Goal: Information Seeking & Learning: Learn about a topic

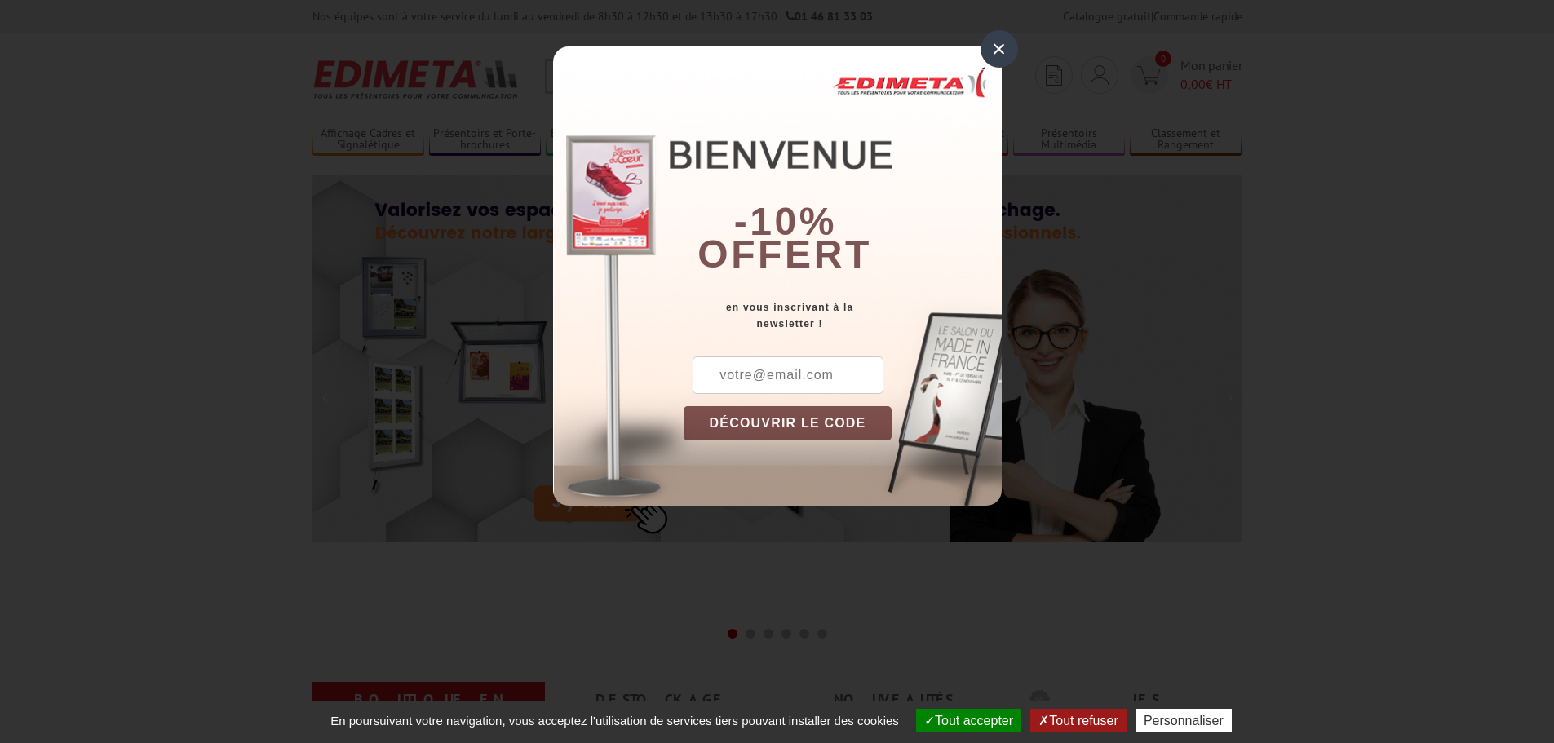
drag, startPoint x: 993, startPoint y: 46, endPoint x: 1187, endPoint y: 156, distance: 222.8
click at [994, 48] on div "×" at bounding box center [999, 49] width 38 height 38
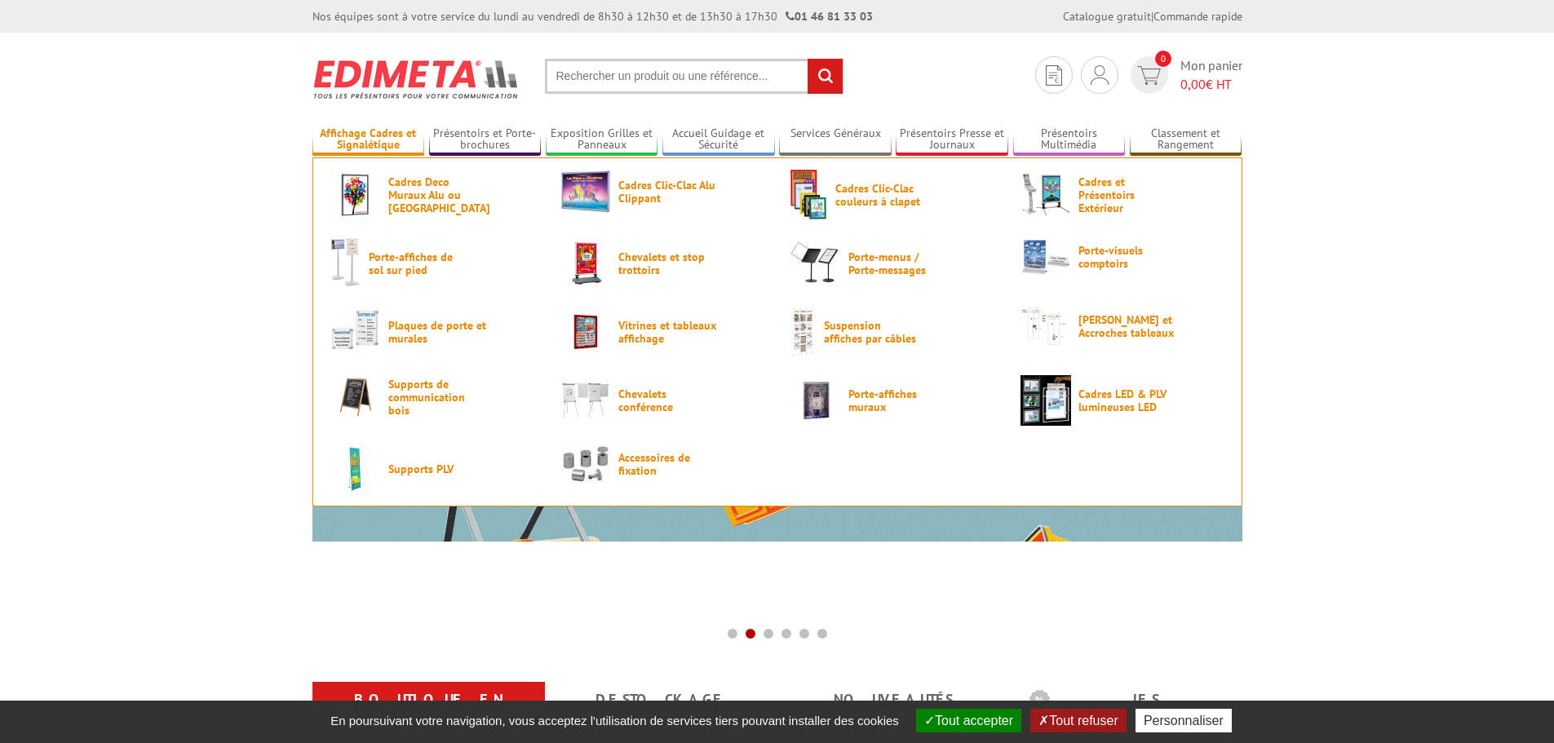
click at [371, 138] on link "Affichage Cadres et Signalétique" at bounding box center [368, 139] width 113 height 27
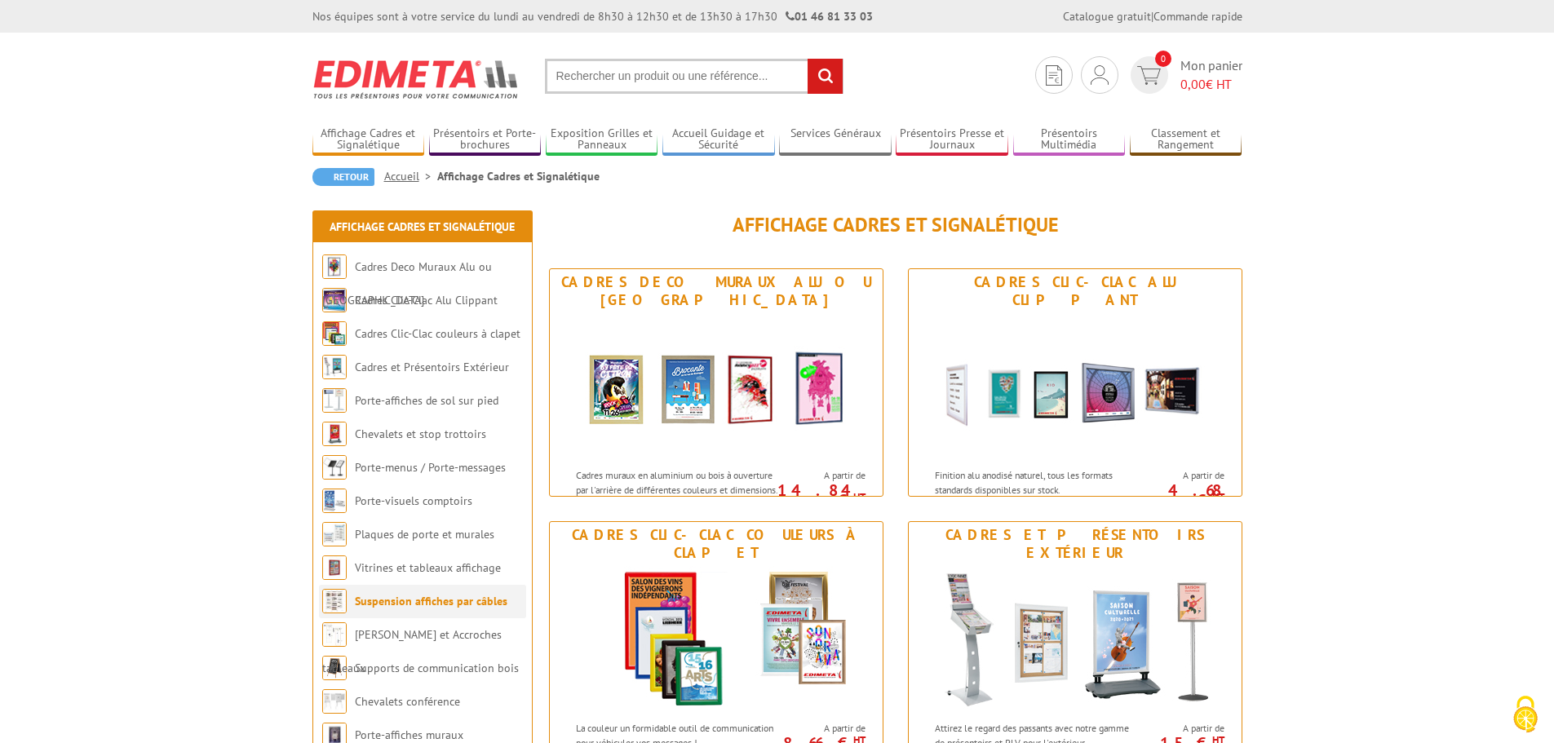
click at [464, 603] on link "Suspension affiches par câbles" at bounding box center [431, 601] width 153 height 15
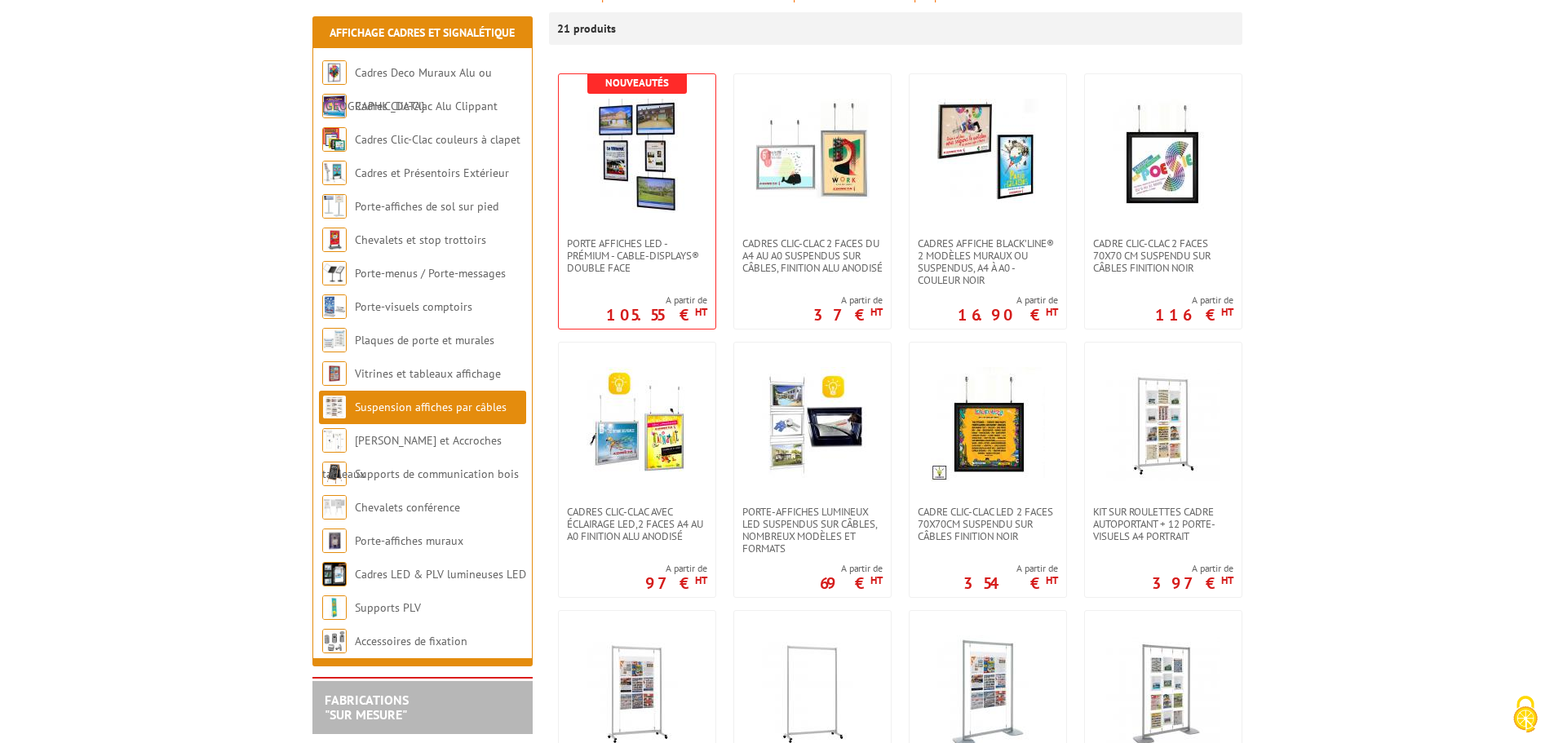
scroll to position [265, 0]
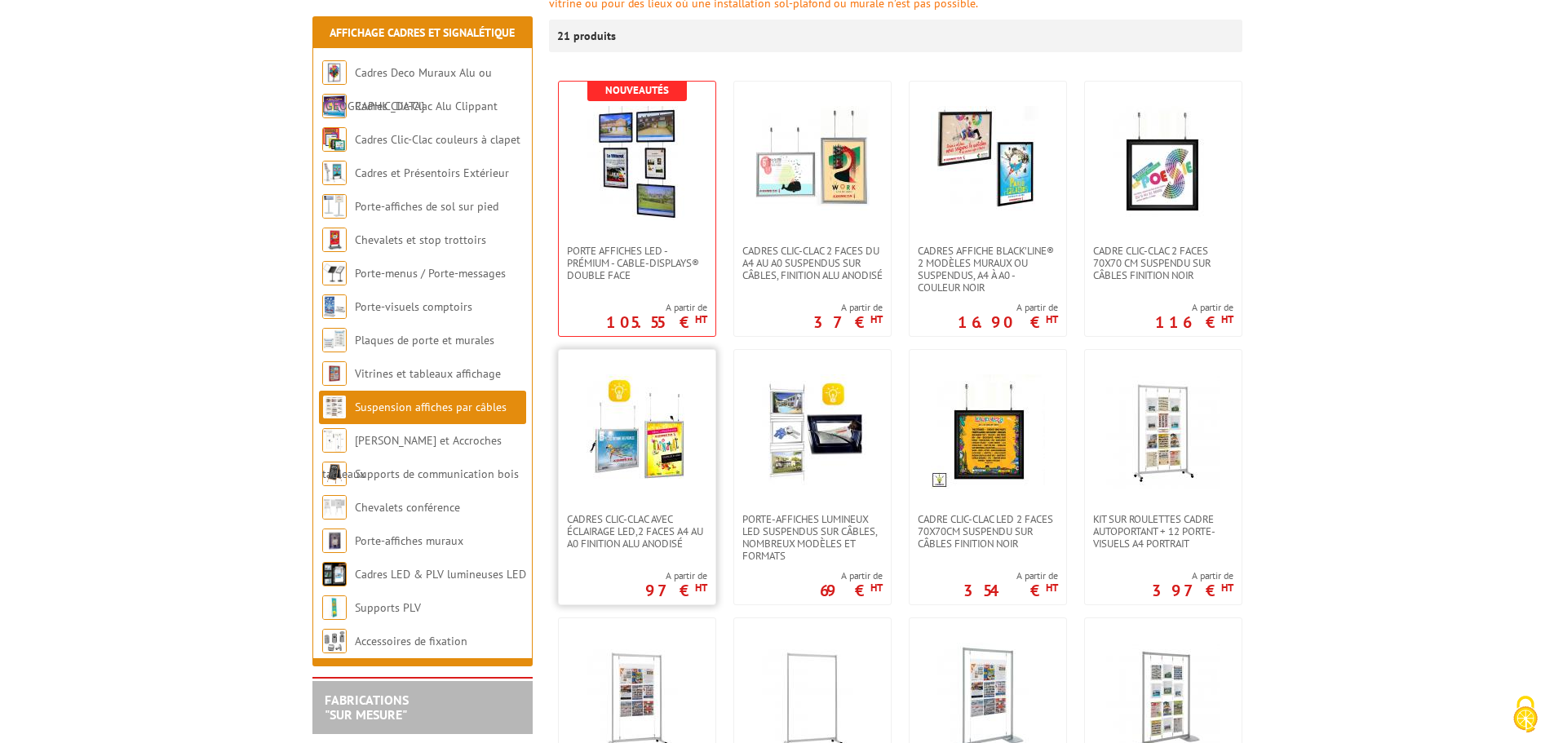
click at [674, 474] on img at bounding box center [637, 431] width 114 height 114
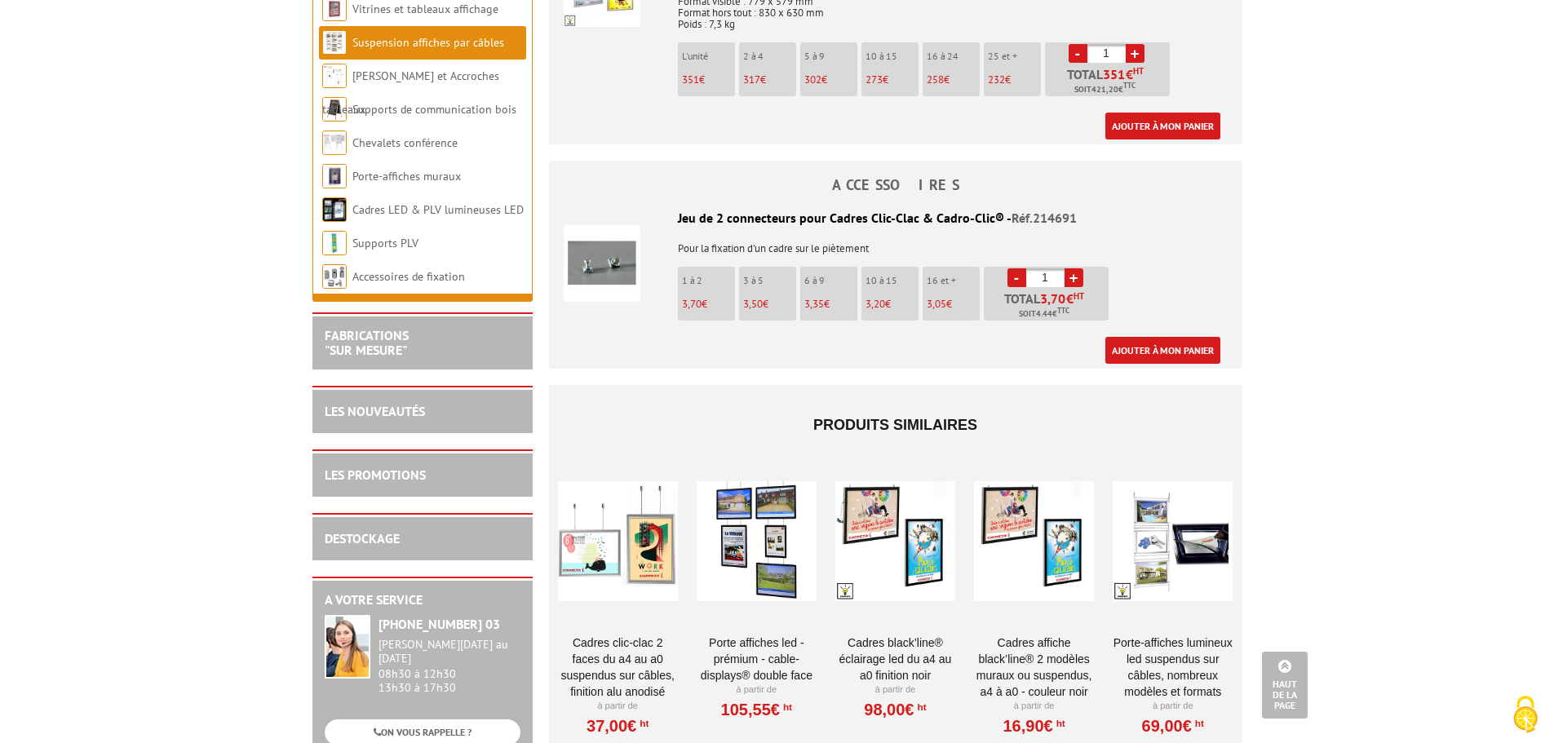
scroll to position [2413, 0]
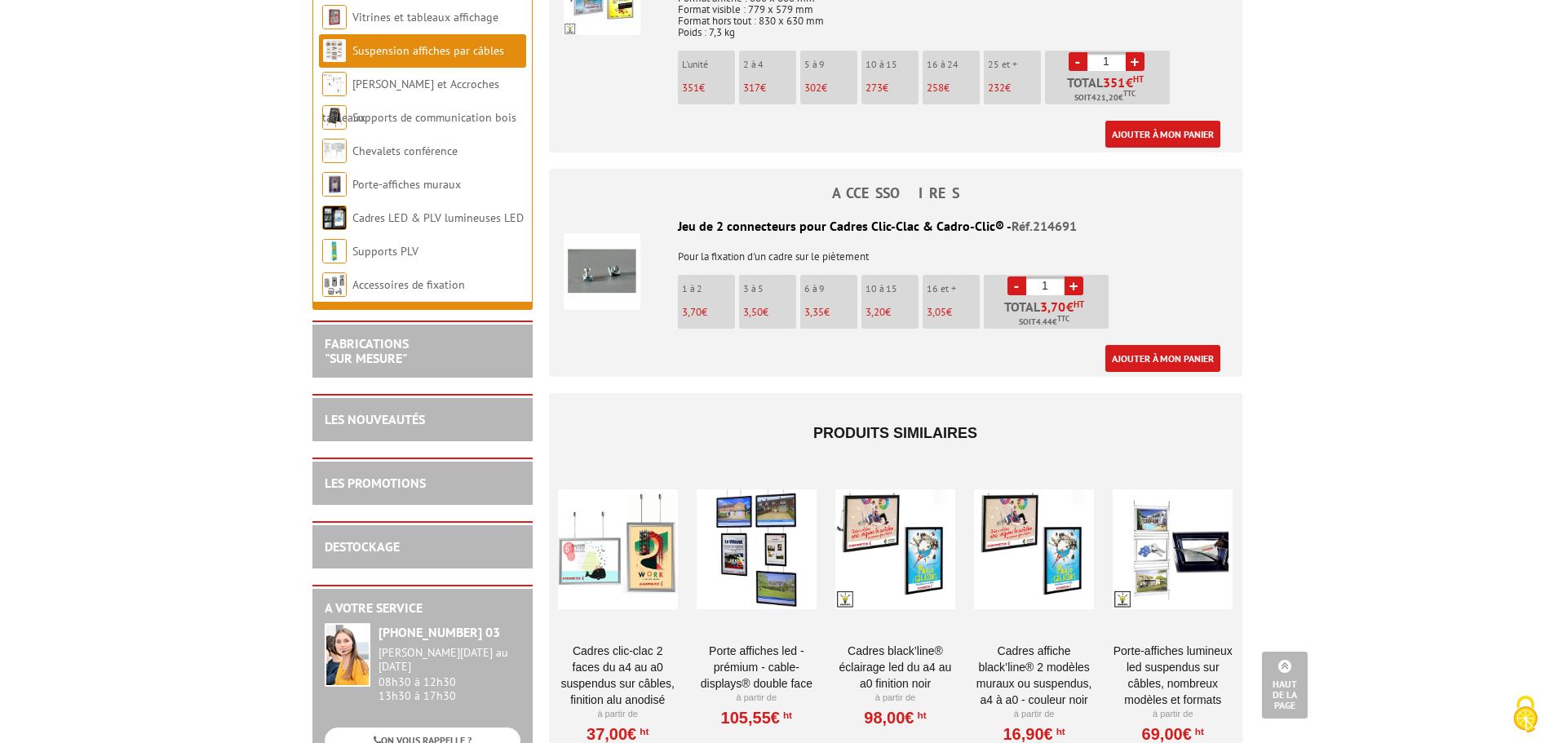
click at [766, 542] on div at bounding box center [756, 548] width 120 height 163
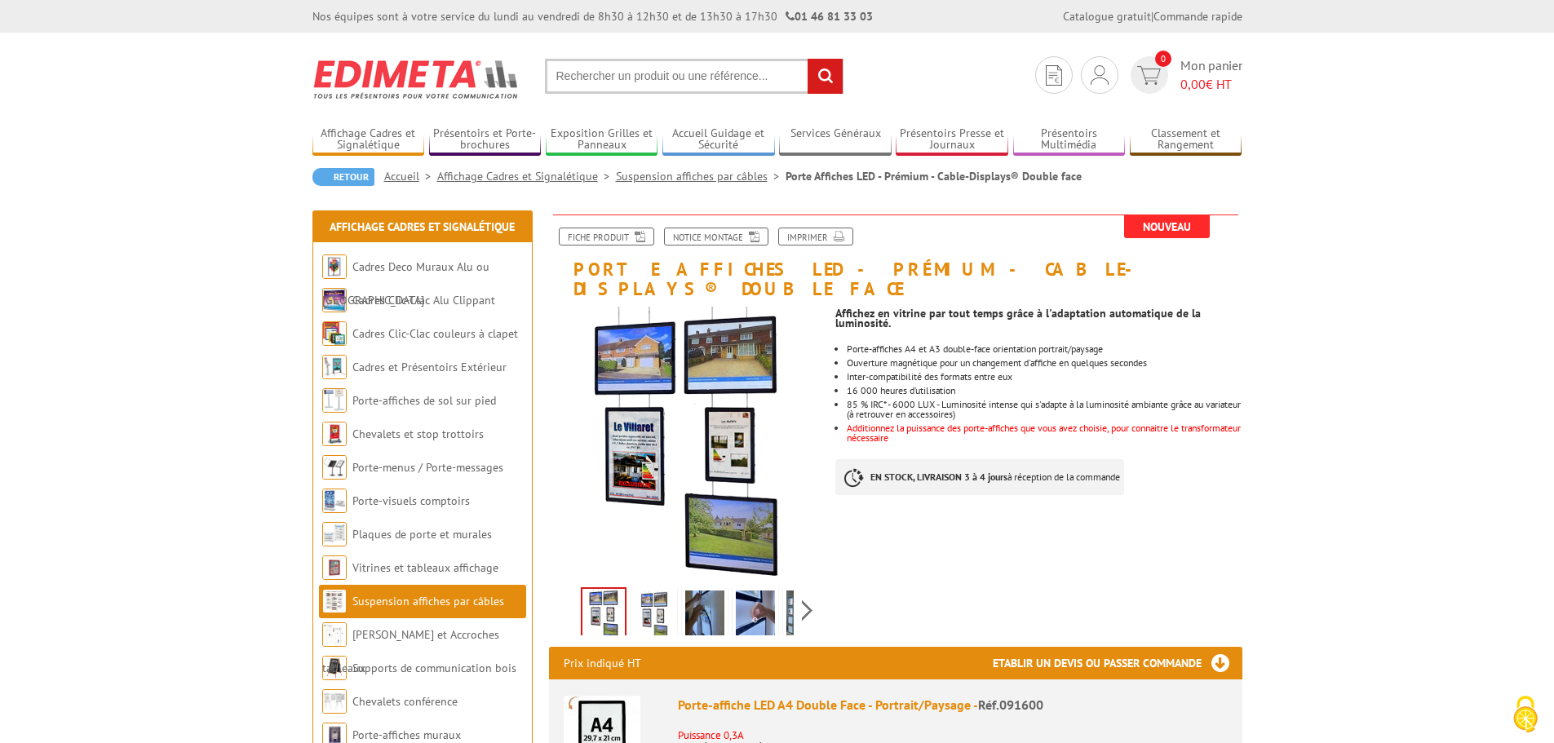
click at [751, 81] on input "text" at bounding box center [694, 76] width 298 height 35
type input "50x70"
click at [807, 59] on input "rechercher" at bounding box center [824, 76] width 35 height 35
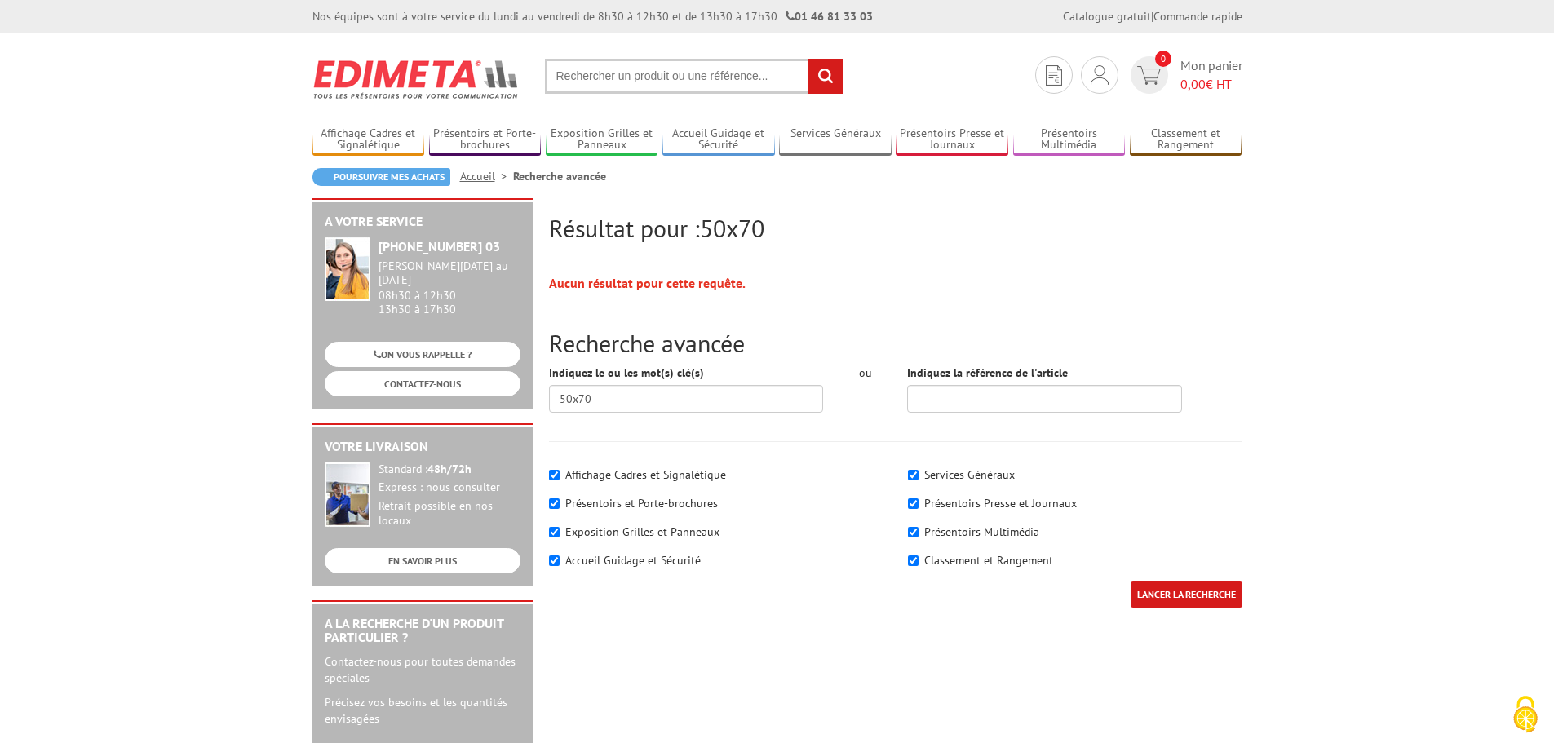
click at [675, 471] on label "Affichage Cadres et Signalétique" at bounding box center [645, 474] width 161 height 15
click at [559, 471] on input"] "Affichage Cadres et Signalétique" at bounding box center [554, 475] width 11 height 11
click at [674, 472] on label "Affichage Cadres et Signalétique" at bounding box center [645, 474] width 161 height 15
click at [559, 472] on input"] "Affichage Cadres et Signalétique" at bounding box center [554, 475] width 11 height 11
checkbox input"] "true"
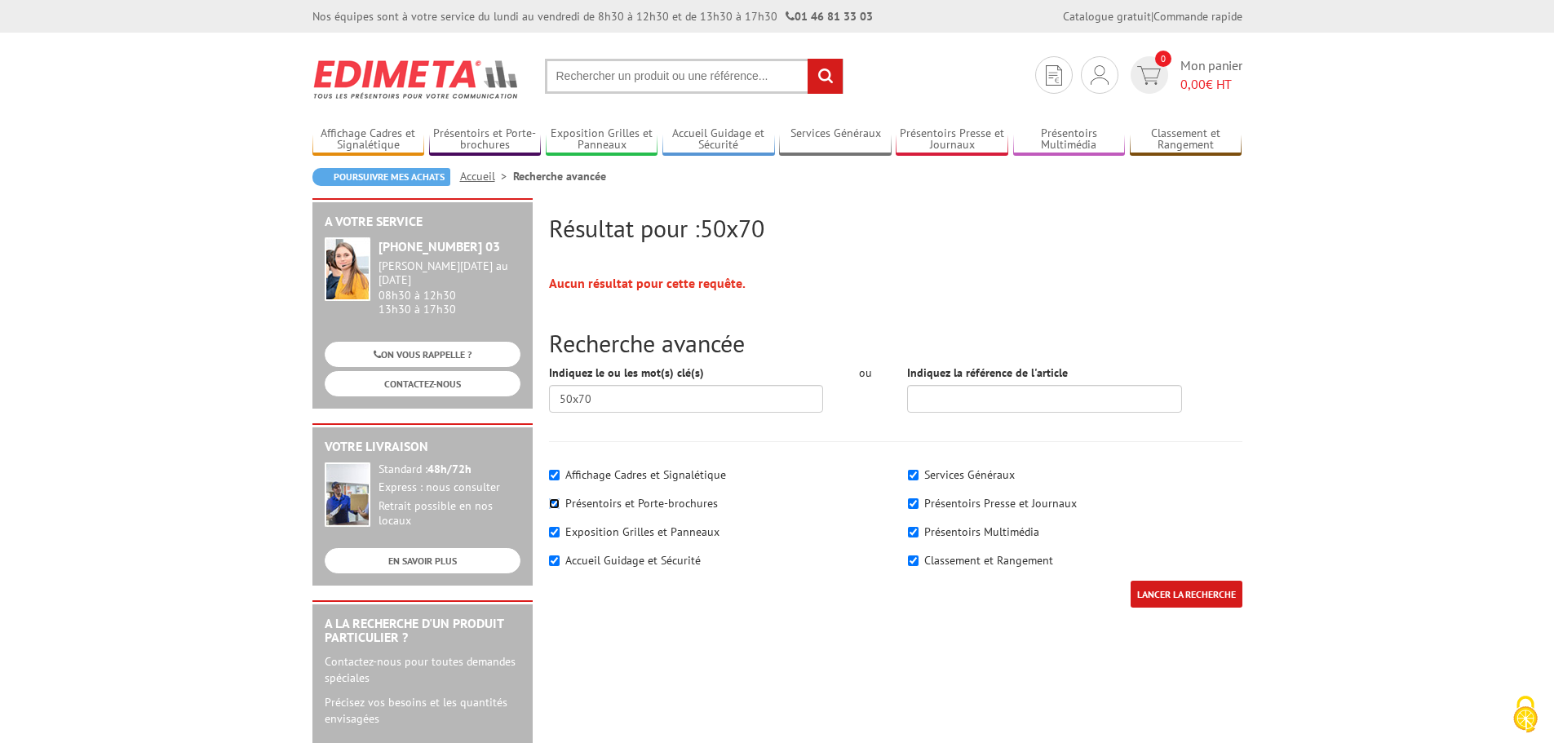
click at [550, 503] on input"] "Présentoirs et Porte-brochures" at bounding box center [554, 503] width 11 height 11
checkbox input"] "false"
click at [550, 537] on div "Exposition Grilles et Panneaux" at bounding box center [716, 532] width 334 height 16
click at [551, 567] on div "Accueil Guidage et Sécurité" at bounding box center [716, 560] width 334 height 16
drag, startPoint x: 555, startPoint y: 560, endPoint x: 553, endPoint y: 537, distance: 22.9
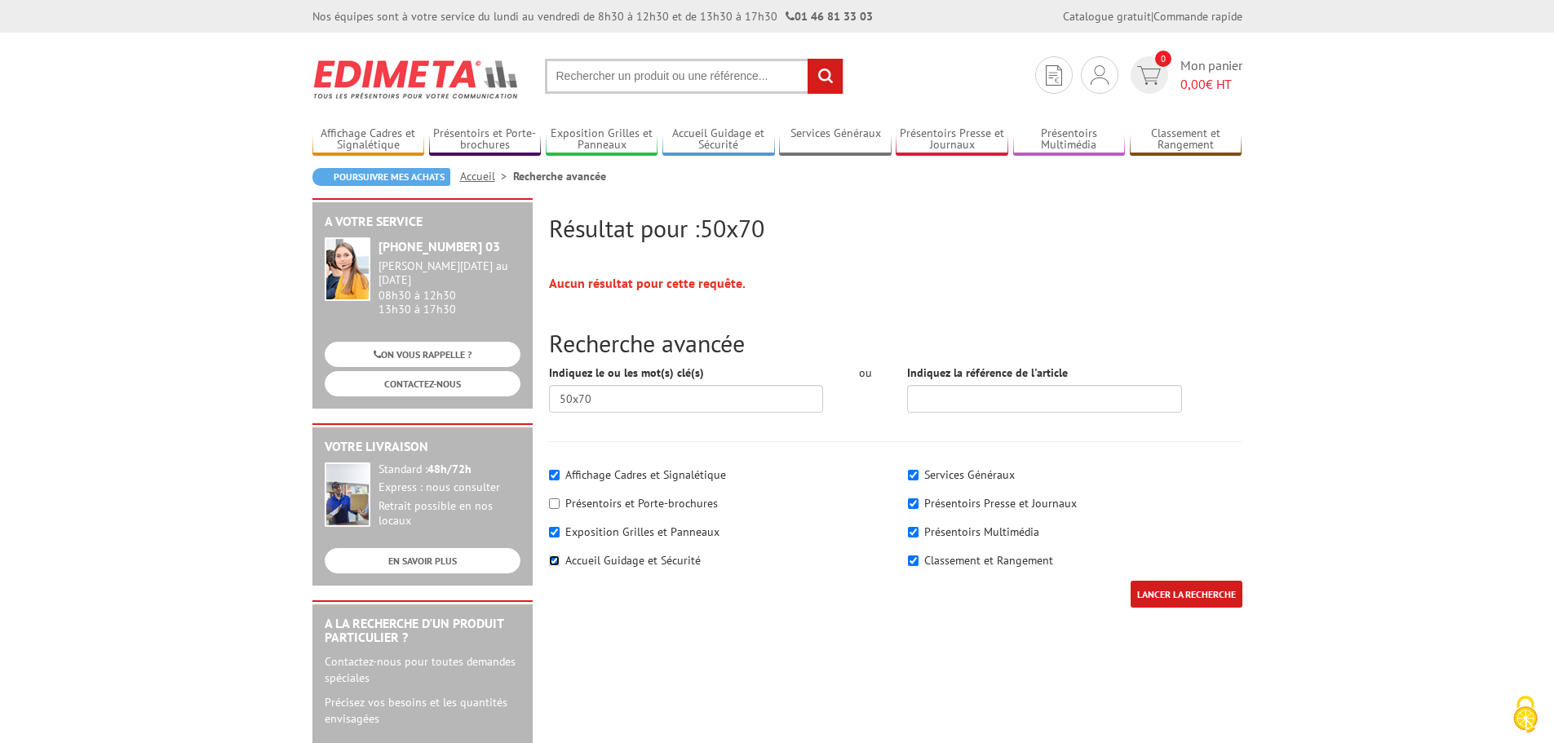
click at [555, 559] on input"] "Accueil Guidage et Sécurité" at bounding box center [554, 560] width 11 height 11
checkbox input"] "false"
click at [553, 534] on input"] "Exposition Grilles et Panneaux" at bounding box center [554, 532] width 11 height 11
checkbox input"] "false"
click at [912, 560] on input"] "Classement et Rangement" at bounding box center [913, 560] width 11 height 11
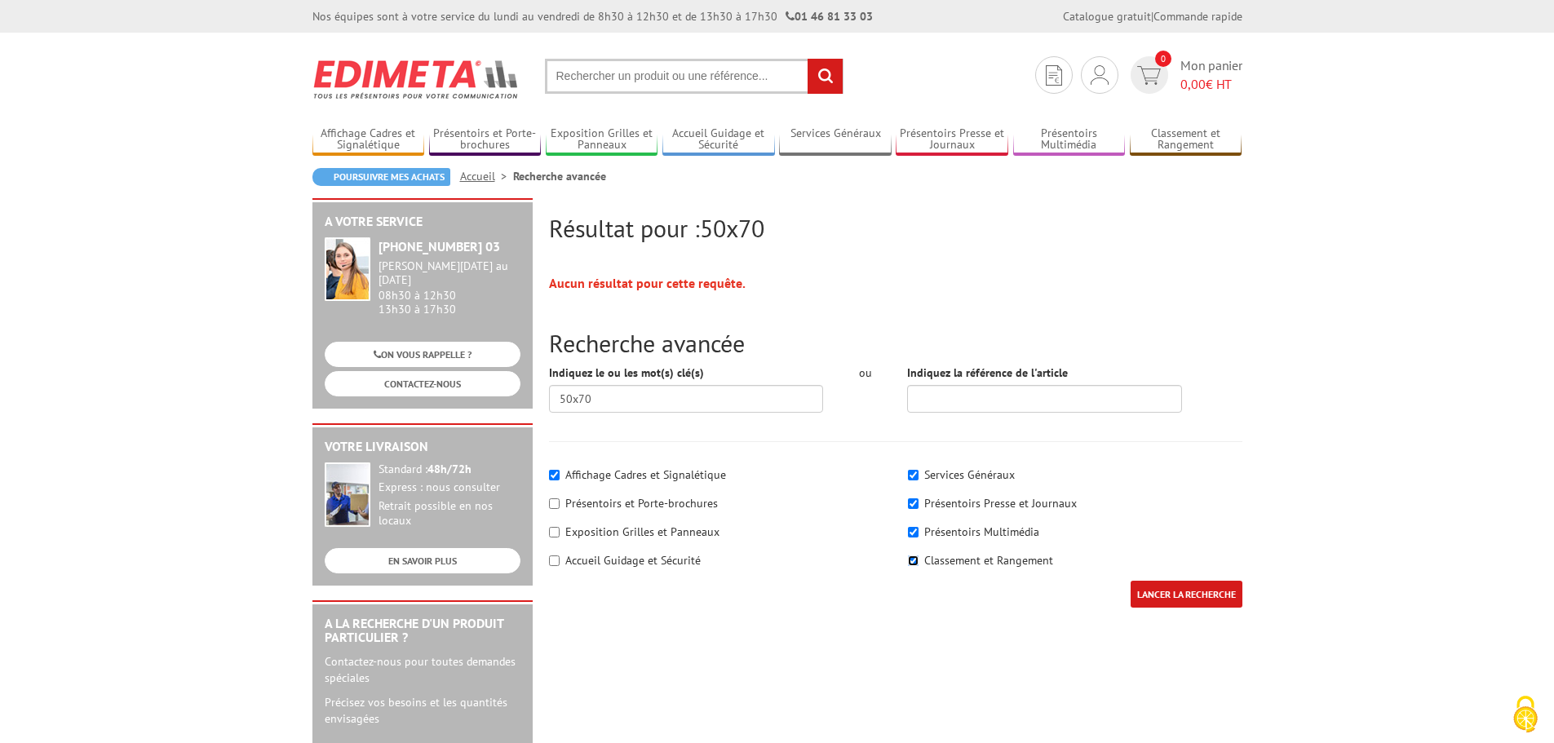
checkbox input"] "false"
click at [912, 529] on input"] "Présentoirs Multimédia" at bounding box center [913, 532] width 11 height 11
checkbox input"] "false"
click at [912, 503] on input"] "Présentoirs Presse et Journaux" at bounding box center [913, 503] width 11 height 11
checkbox input"] "false"
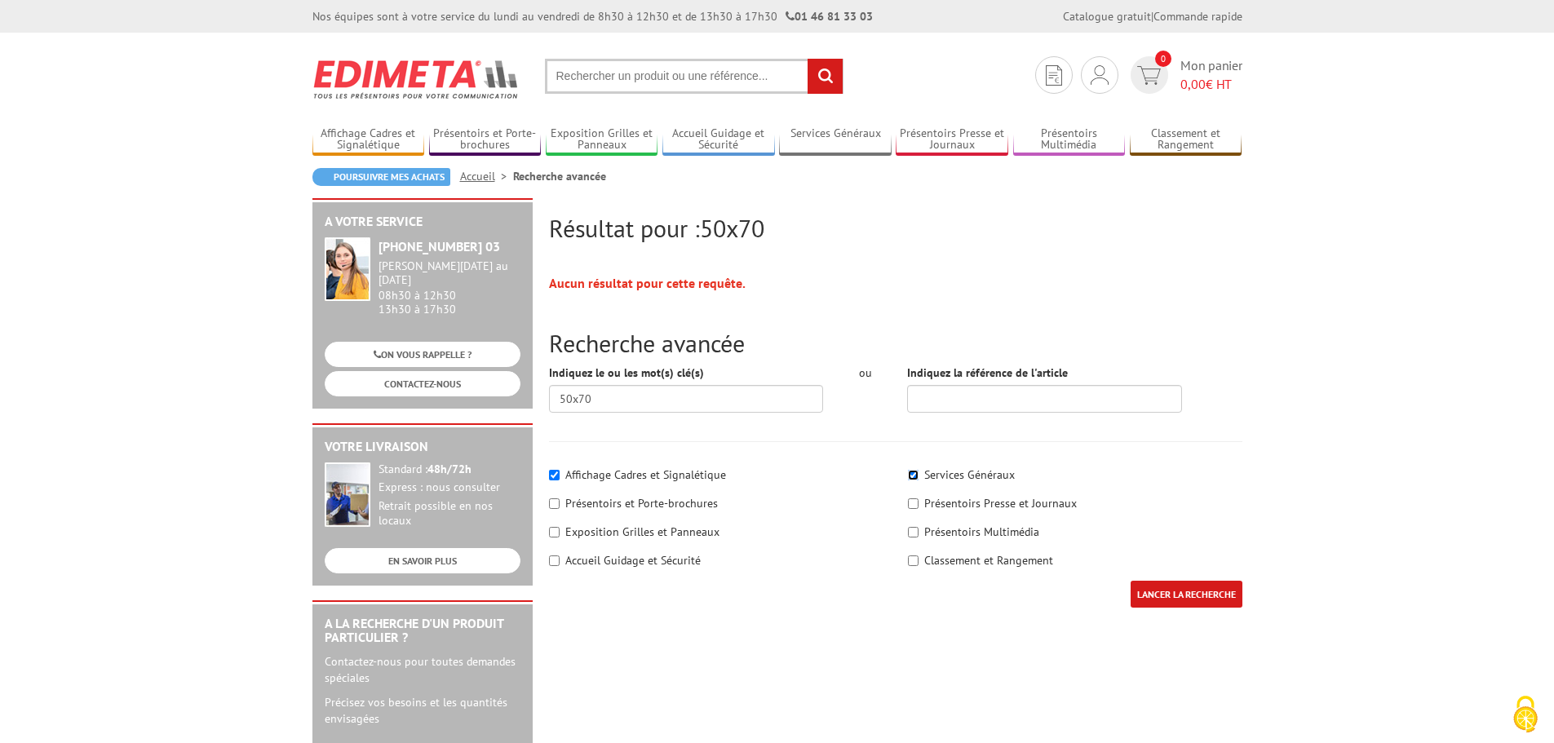
click at [913, 477] on input"] "Services Généraux" at bounding box center [913, 475] width 11 height 11
checkbox input"] "false"
click at [1158, 598] on input "LANCER LA RECHERCHE" at bounding box center [1186, 594] width 112 height 27
click at [1170, 585] on input "LANCER LA RECHERCHE" at bounding box center [1186, 594] width 112 height 27
drag, startPoint x: 639, startPoint y: 402, endPoint x: 545, endPoint y: 399, distance: 94.7
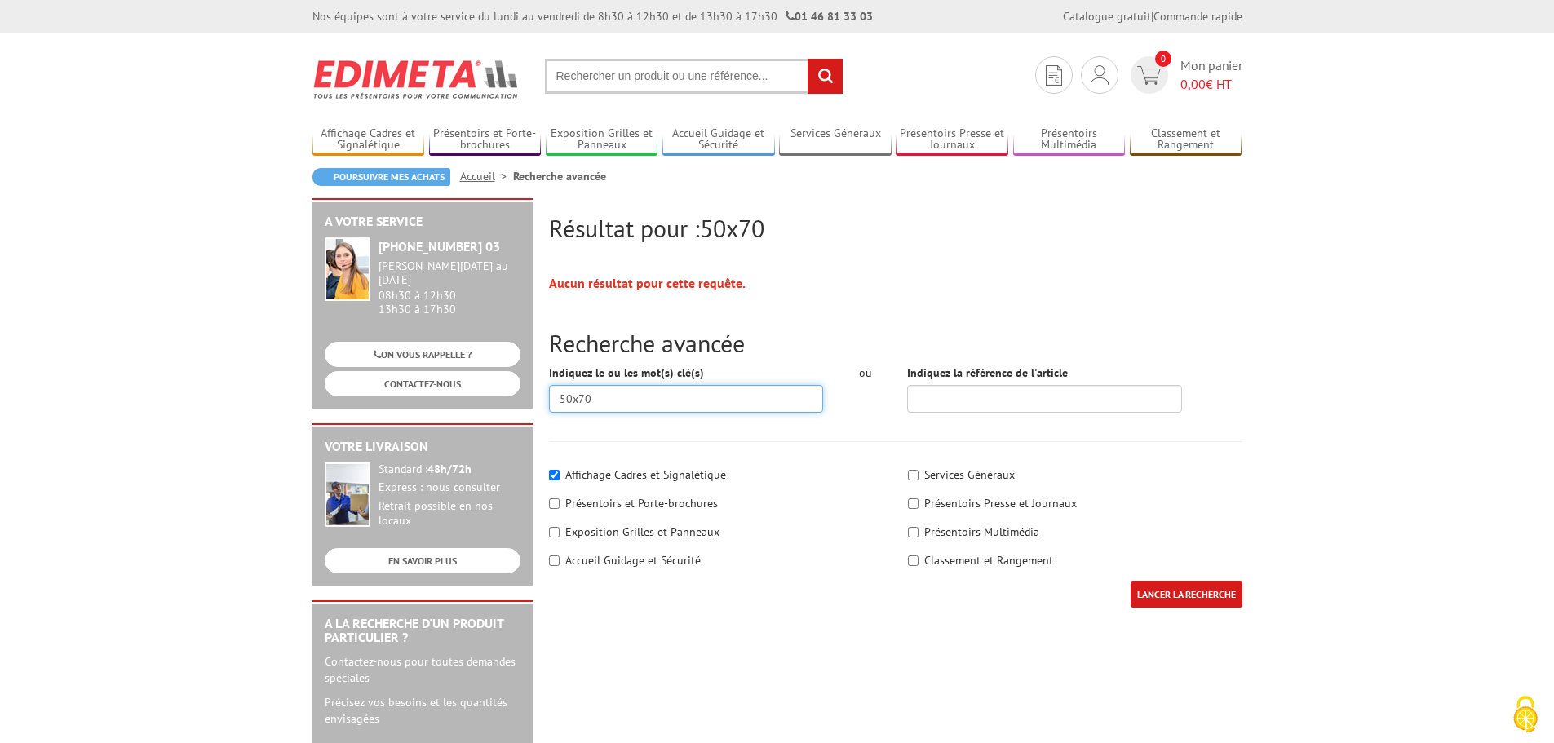
click at [546, 399] on div "Indiquez le ou les mot(s) clé(s) 50x70" at bounding box center [686, 395] width 299 height 60
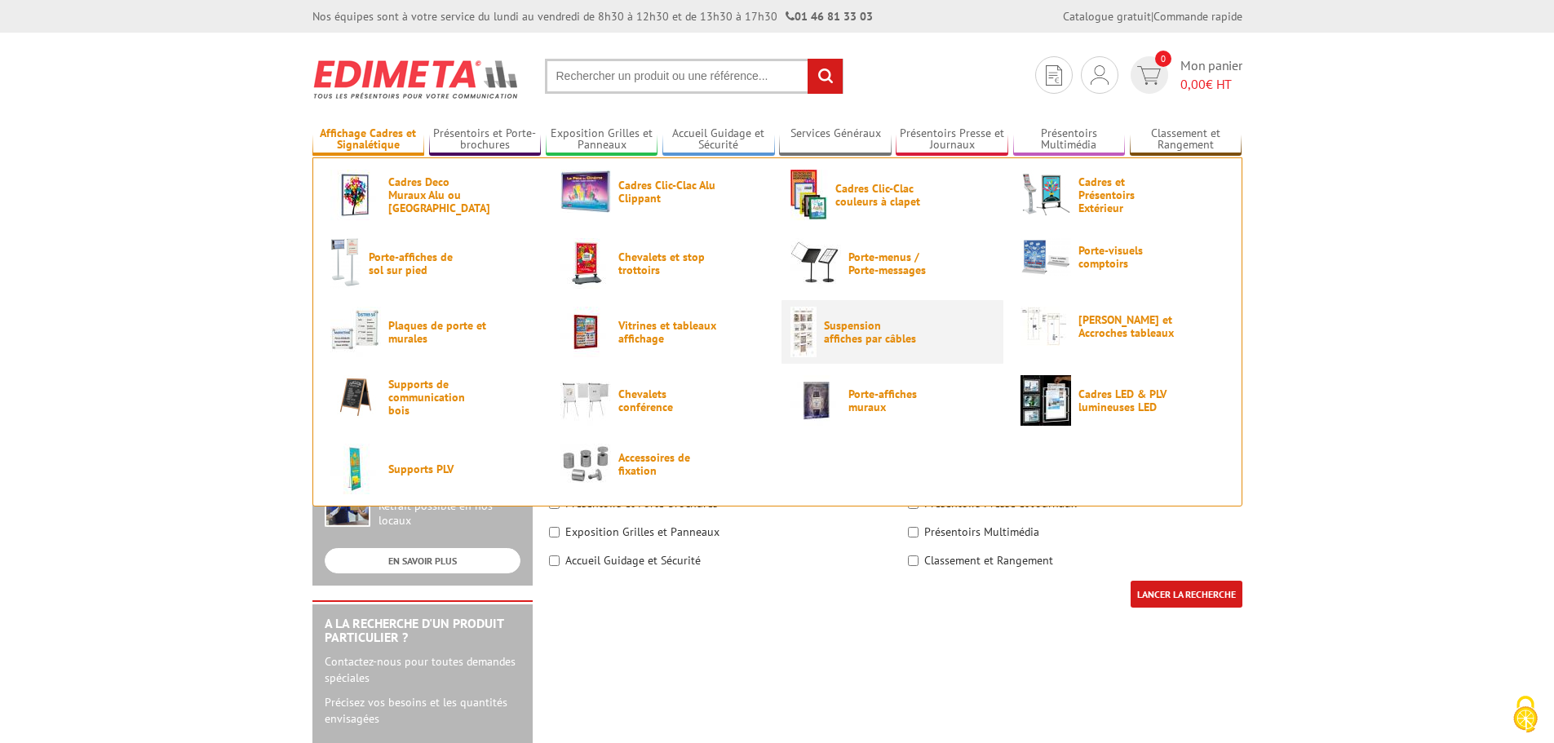
click at [858, 325] on span "Suspension affiches par câbles" at bounding box center [873, 332] width 98 height 26
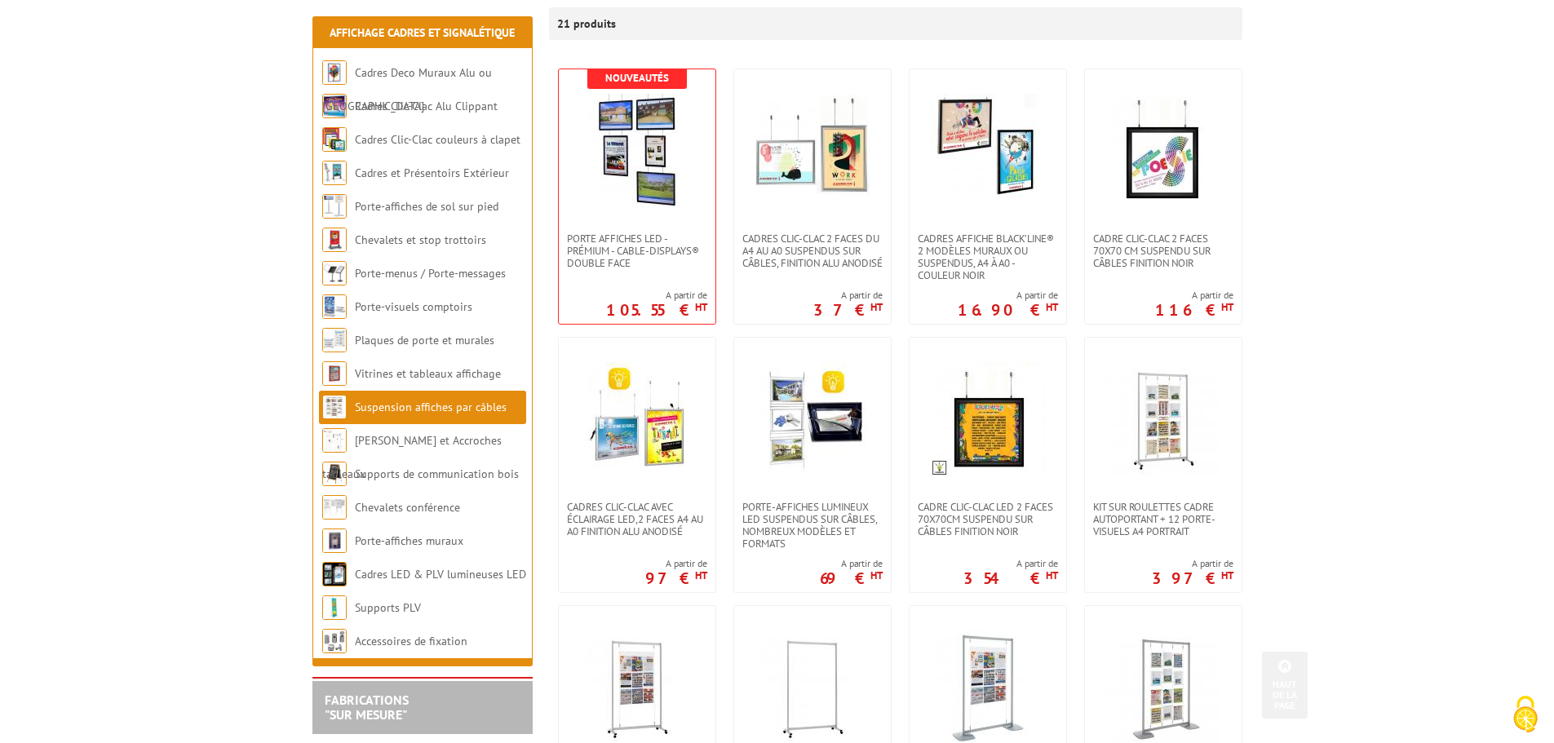
scroll to position [293, 0]
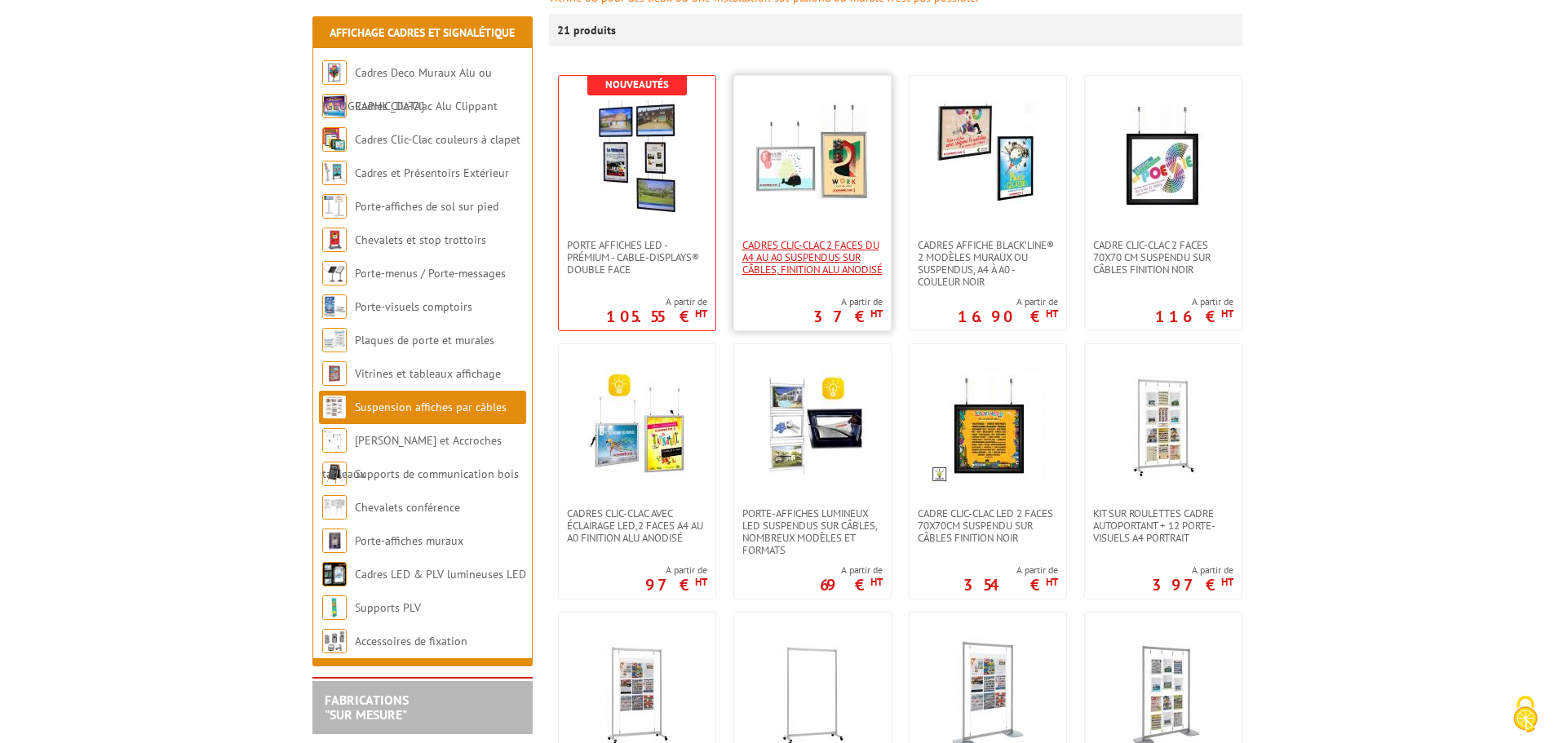
click at [838, 244] on span "Cadres Clic-Clac 2 faces du A4 au A0 suspendus sur câbles, finition alu anodisé" at bounding box center [812, 257] width 140 height 37
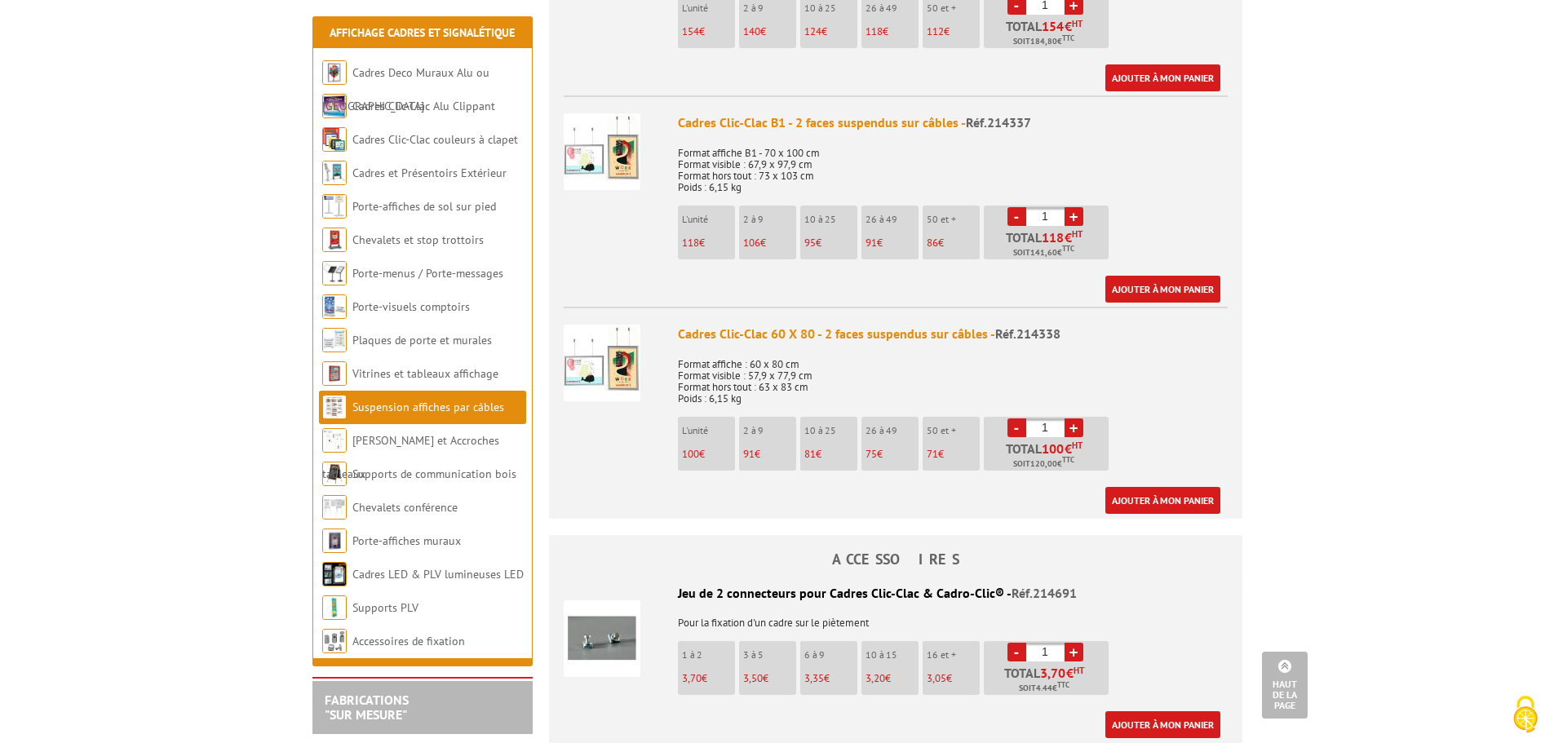
scroll to position [1828, 0]
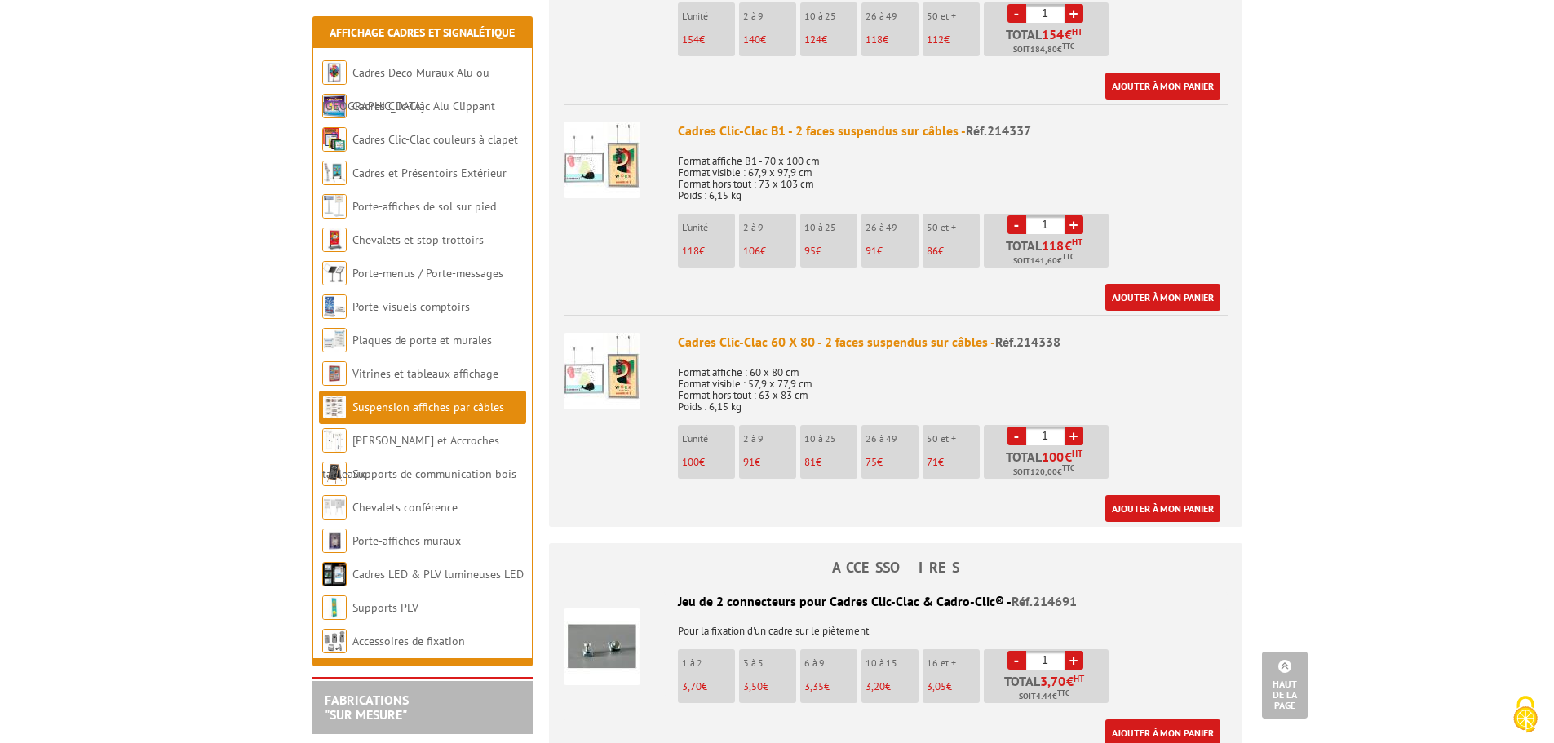
click at [615, 384] on img at bounding box center [602, 371] width 77 height 77
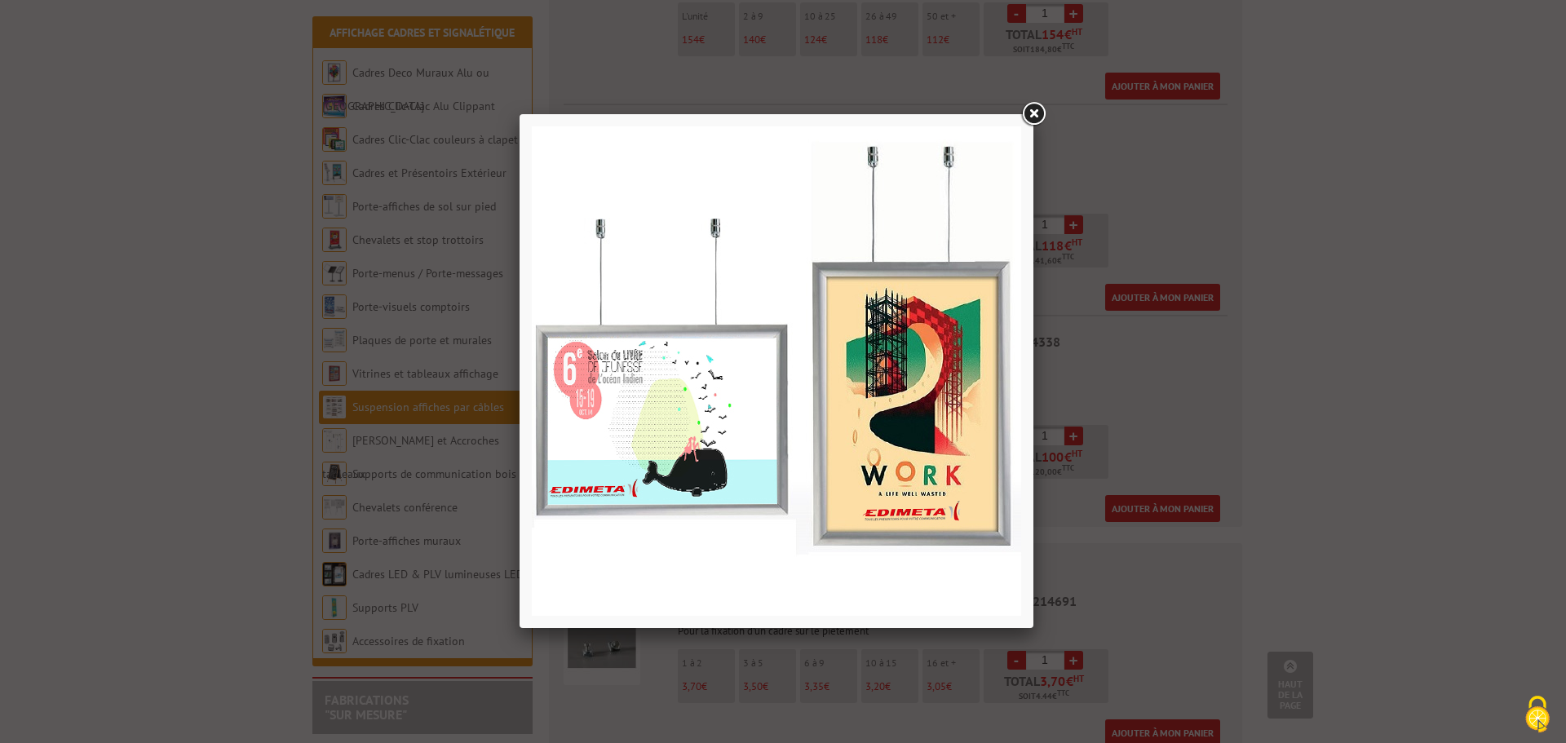
click at [1032, 114] on link at bounding box center [1033, 113] width 29 height 29
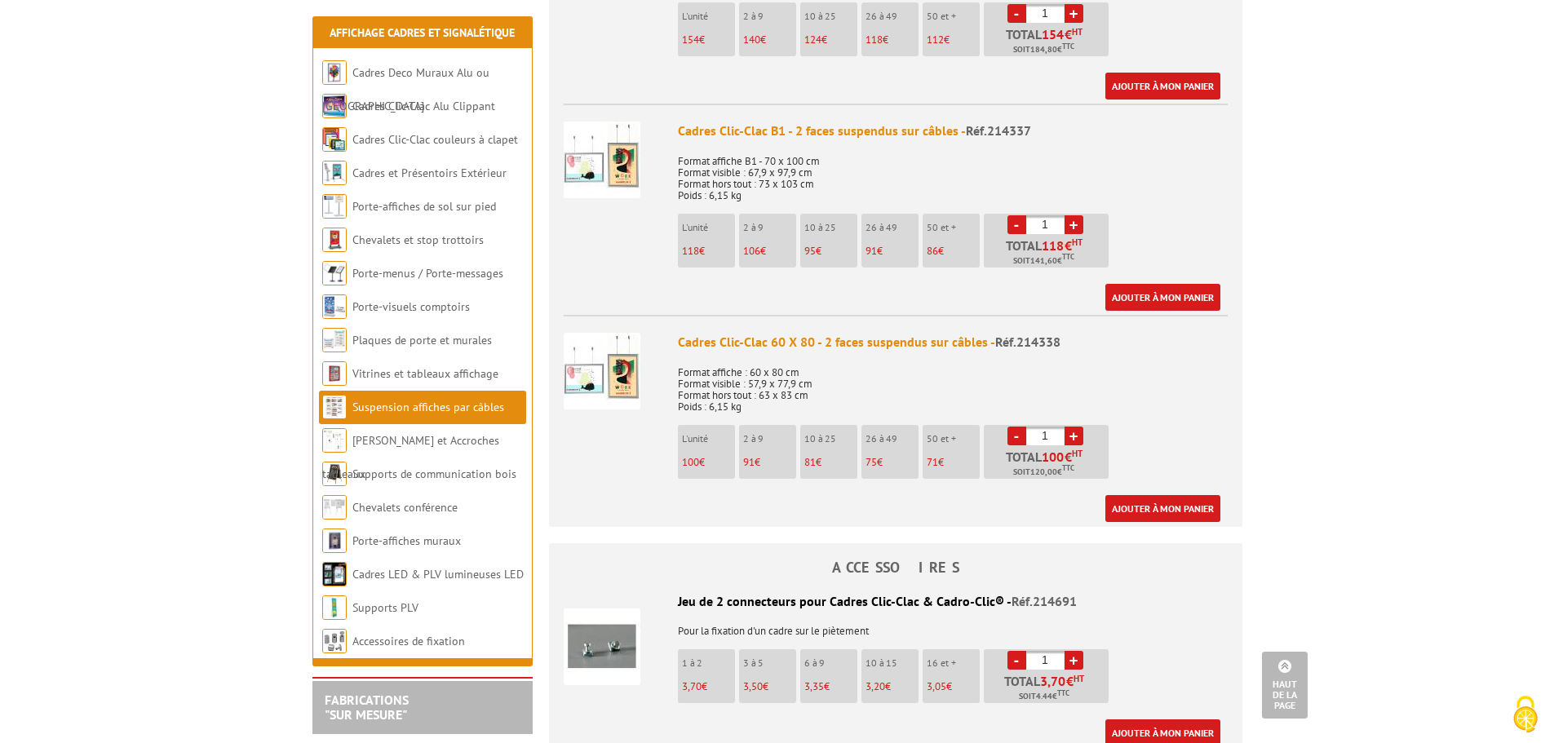
click at [777, 343] on div "Cadres Clic-Clac 60 X 80 - 2 faces suspendus sur câbles - Réf.214338" at bounding box center [953, 342] width 550 height 19
click at [947, 341] on div "Cadres Clic-Clac 60 X 80 - 2 faces suspendus sur câbles - Réf.214338" at bounding box center [953, 342] width 550 height 19
click at [622, 378] on img at bounding box center [602, 371] width 77 height 77
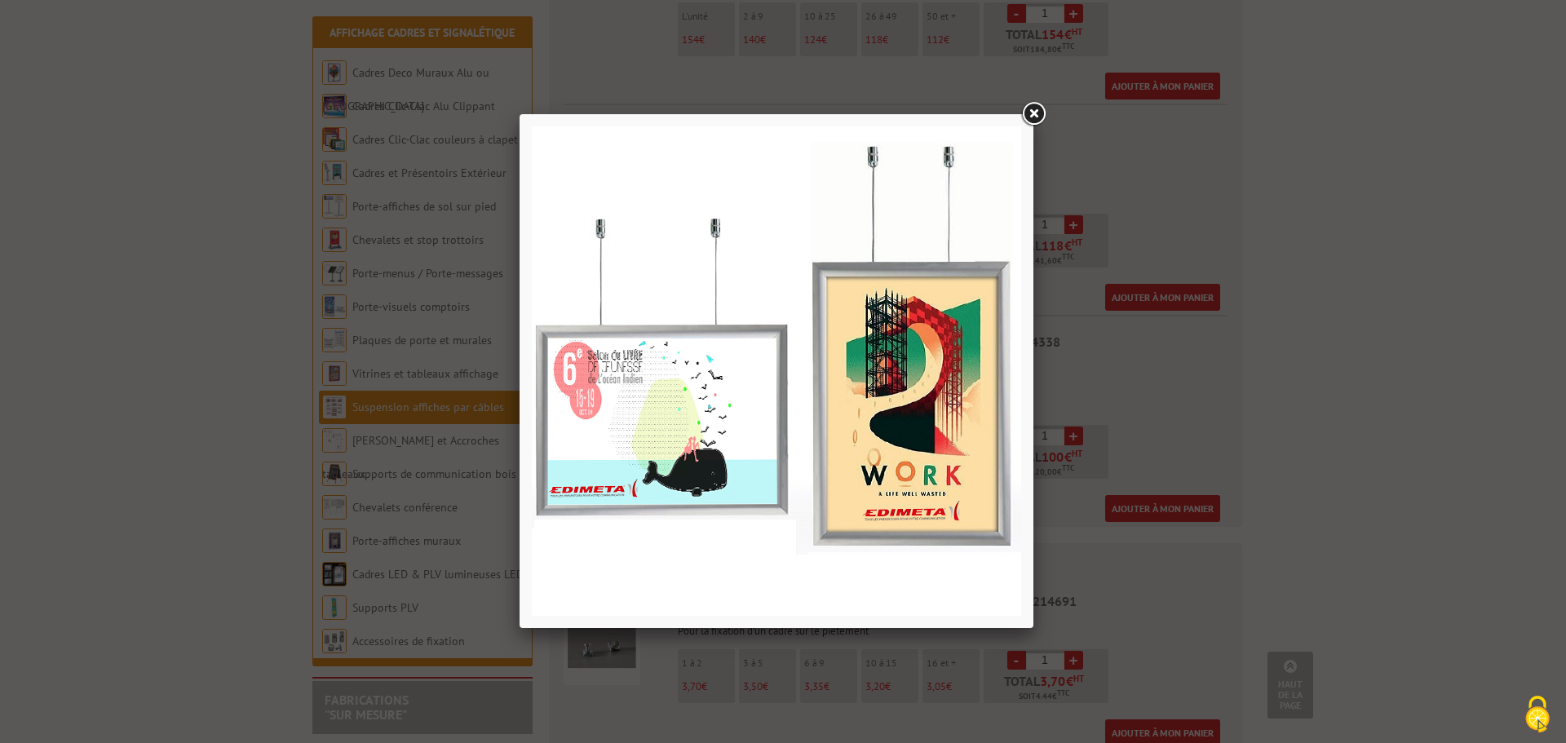
click at [1032, 113] on link at bounding box center [1033, 113] width 29 height 29
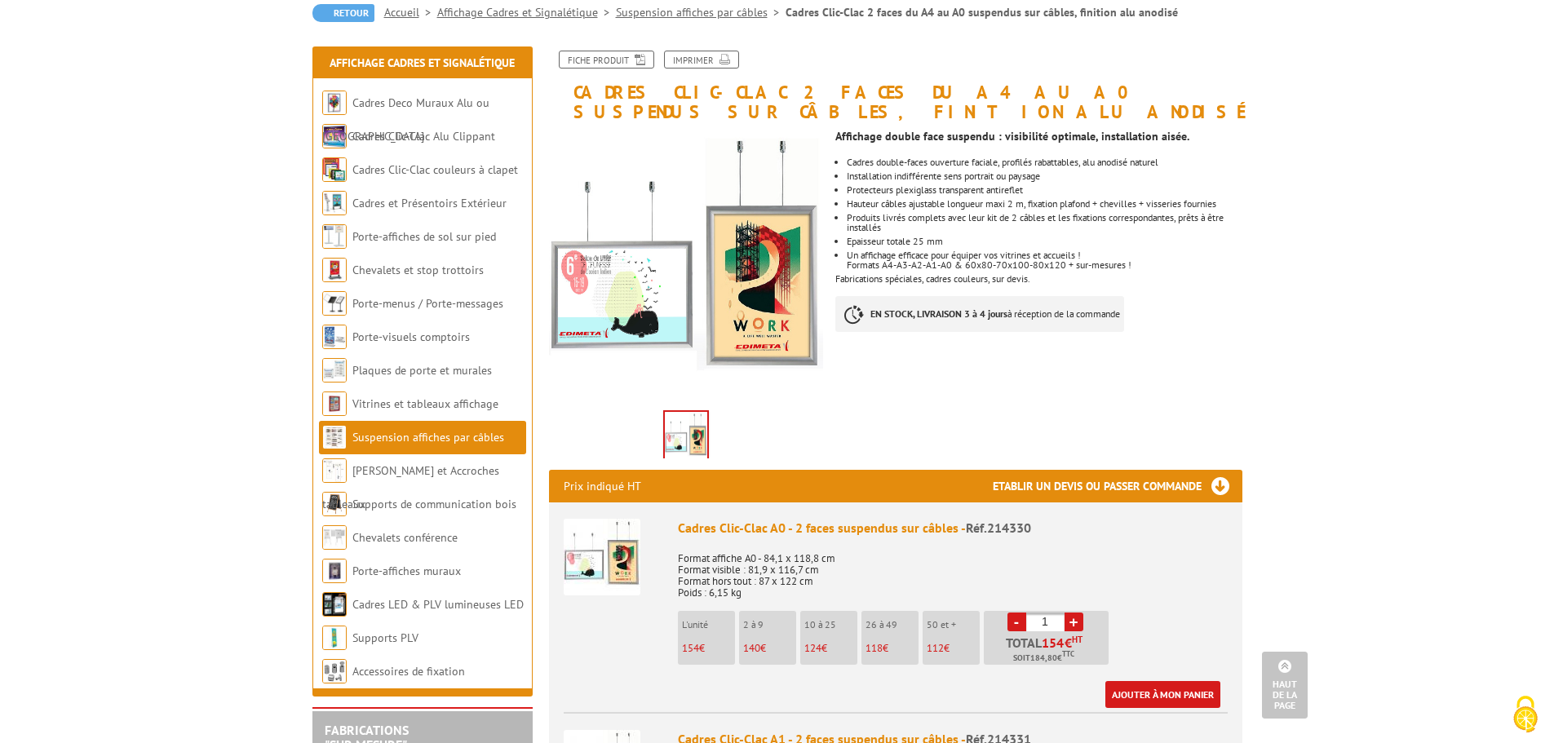
scroll to position [0, 0]
